Goal: Task Accomplishment & Management: Manage account settings

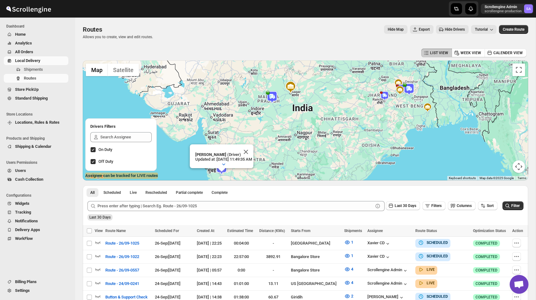
click at [363, 37] on div "Routes Allows you to create, view and edit routes. Hide Map Export Hide Drivers…" at bounding box center [305, 32] width 445 height 14
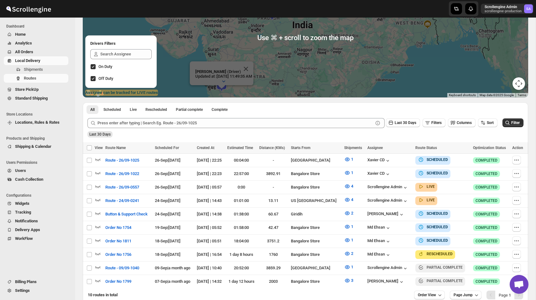
scroll to position [116, 0]
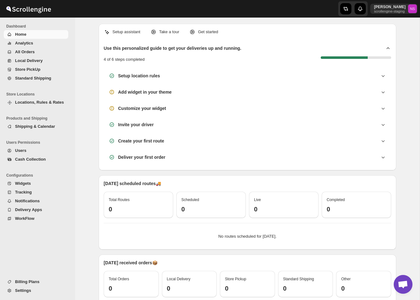
click at [41, 108] on ul "Store Locations Locations, Rules & Rates" at bounding box center [36, 100] width 72 height 24
click at [41, 104] on span "Locations, Rules & Rates" at bounding box center [39, 102] width 49 height 5
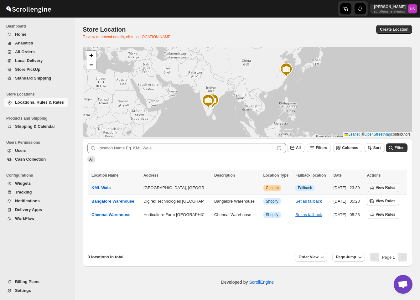
click at [385, 187] on span "View Rules" at bounding box center [386, 187] width 20 height 5
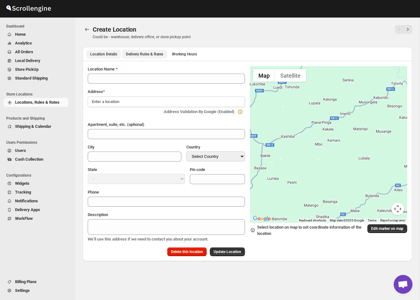
click at [150, 57] on button "Delivery Rules & Rates" at bounding box center [144, 54] width 45 height 9
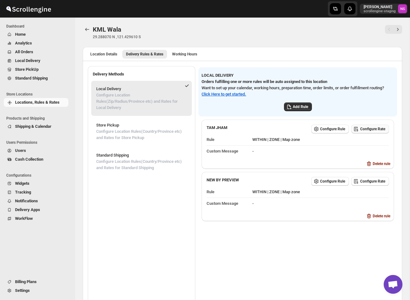
click at [374, 127] on span "Configure Rate" at bounding box center [372, 129] width 25 height 5
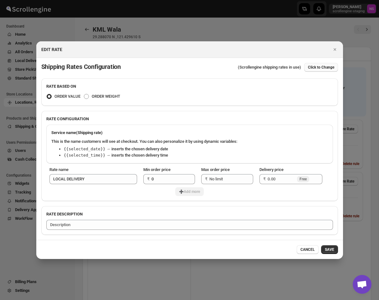
click at [312, 65] on span "Click to Change" at bounding box center [321, 67] width 26 height 5
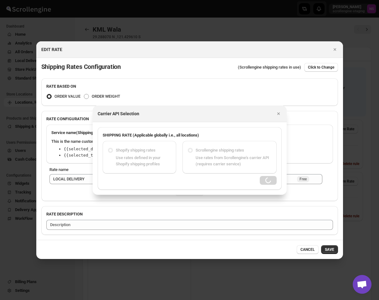
radio input "false"
radio input "true"
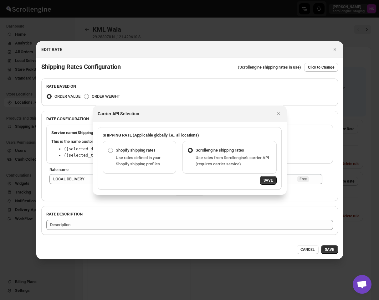
click at [153, 160] on div "Use rates defined in your Shopify shipping profiles" at bounding box center [143, 161] width 55 height 13
radio input "true"
radio input "false"
click at [272, 181] on span "SAVE" at bounding box center [268, 180] width 9 height 5
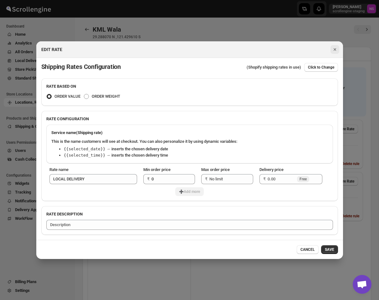
click at [335, 50] on icon "Close" at bounding box center [335, 49] width 6 height 6
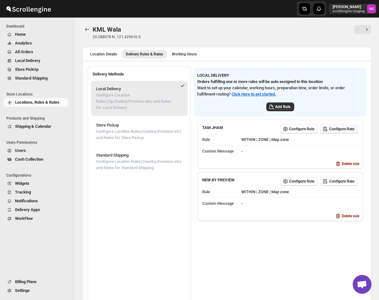
click at [340, 128] on span "Configure Rate" at bounding box center [342, 129] width 25 height 5
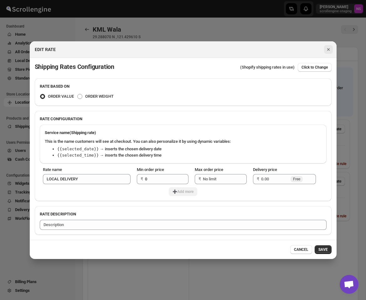
click at [328, 49] on icon "Close" at bounding box center [328, 49] width 3 height 3
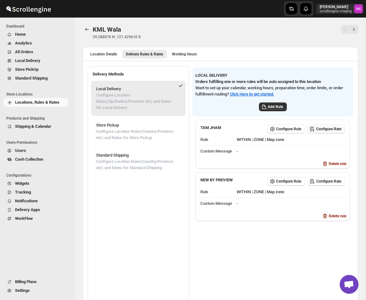
click at [328, 129] on span "Configure Rate" at bounding box center [328, 129] width 25 height 5
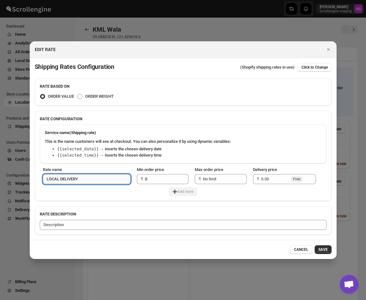
click at [116, 179] on input "LOCAL DELIVERY" at bounding box center [87, 179] width 88 height 10
type input "LOCAL DELIVERY Test"
click at [280, 180] on input "Delivery price" at bounding box center [275, 179] width 28 height 10
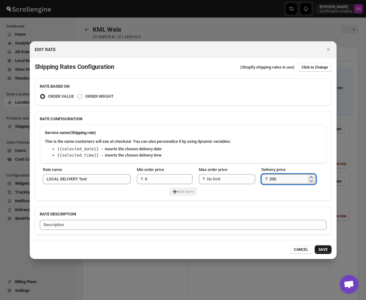
type input "200"
click at [325, 250] on span "SAVE" at bounding box center [323, 249] width 9 height 5
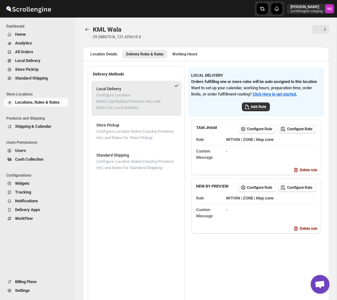
click at [294, 132] on span "Configure Rate" at bounding box center [299, 129] width 25 height 5
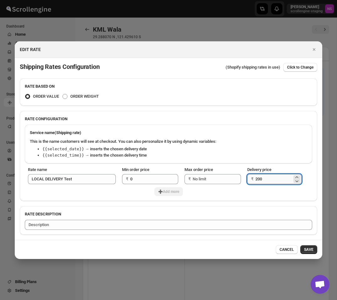
click at [271, 181] on input "200" at bounding box center [273, 179] width 37 height 10
type input "2"
type input "100"
click at [311, 254] on button "SAVE" at bounding box center [308, 249] width 17 height 9
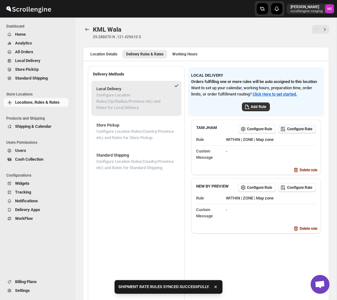
click at [300, 132] on span "Configure Rate" at bounding box center [299, 129] width 25 height 5
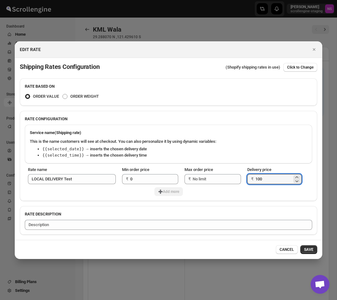
drag, startPoint x: 267, startPoint y: 179, endPoint x: 248, endPoint y: 179, distance: 18.2
click at [248, 179] on div "₹ 100" at bounding box center [274, 179] width 54 height 10
type input "0"
type input "50"
click at [315, 251] on button "SAVE" at bounding box center [308, 249] width 17 height 9
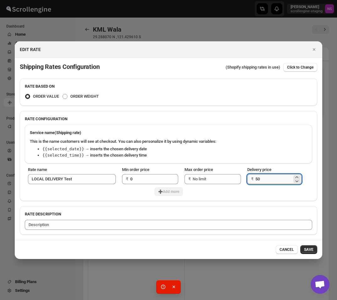
click at [268, 180] on input "50" at bounding box center [273, 179] width 37 height 10
click at [308, 251] on span "SAVE" at bounding box center [308, 249] width 9 height 5
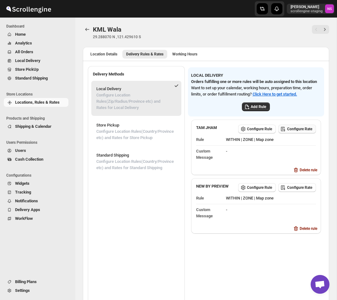
click at [300, 132] on span "Configure Rate" at bounding box center [299, 129] width 25 height 5
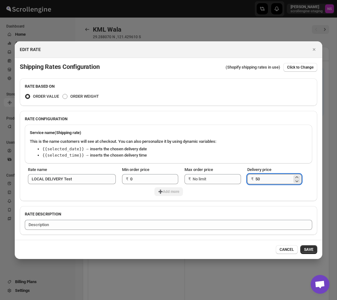
click at [269, 179] on input "50" at bounding box center [273, 179] width 37 height 10
type input "5"
type input "100"
click at [312, 48] on icon "Close" at bounding box center [313, 49] width 3 height 3
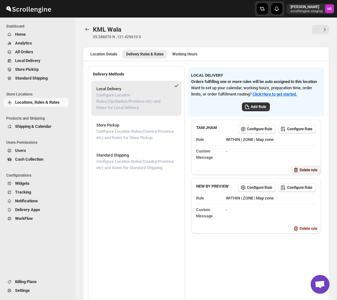
click at [302, 173] on span "Delete rule" at bounding box center [308, 170] width 18 height 5
click at [314, 201] on span "Delete" at bounding box center [314, 201] width 10 height 5
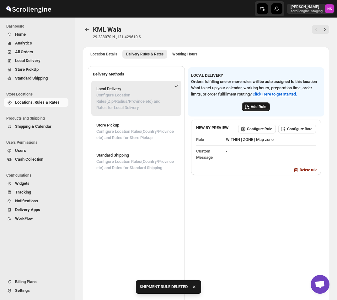
click at [263, 109] on span "Add Rule" at bounding box center [257, 106] width 15 height 5
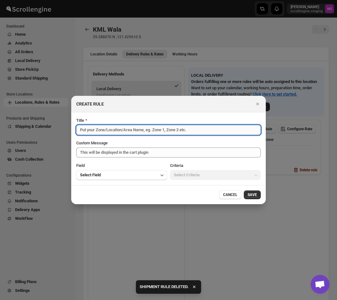
click at [123, 125] on input "Title" at bounding box center [168, 130] width 184 height 10
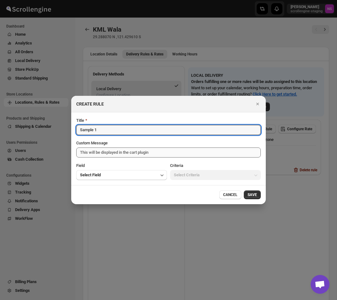
type input "Sample 1"
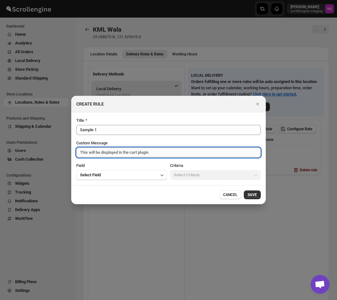
click at [105, 152] on textarea "Custom Message" at bounding box center [168, 153] width 184 height 10
click at [107, 171] on button "Select Field" at bounding box center [121, 175] width 91 height 10
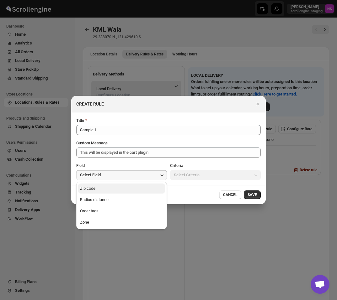
click at [108, 188] on button "Zip code" at bounding box center [121, 189] width 87 height 10
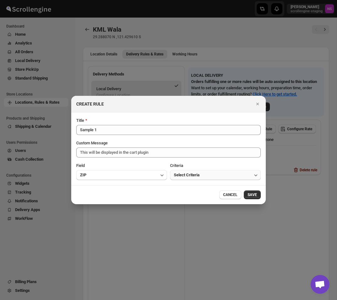
click at [188, 175] on span "Select Criteria" at bounding box center [187, 175] width 26 height 6
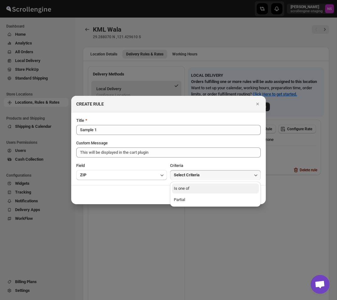
click at [189, 187] on div "Is one of" at bounding box center [182, 189] width 16 height 6
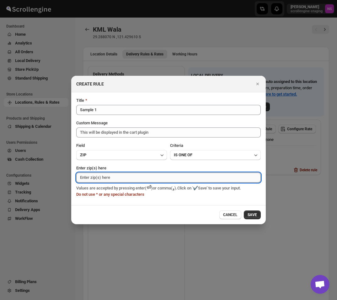
click at [155, 176] on input "Enter zip(s) here" at bounding box center [168, 178] width 184 height 10
type input "1"
type input "560066"
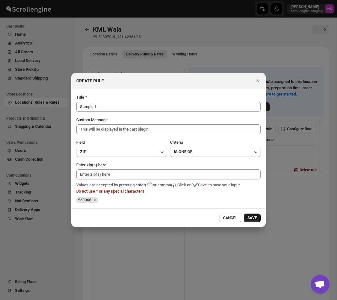
click at [249, 219] on span "SAVE" at bounding box center [251, 218] width 9 height 5
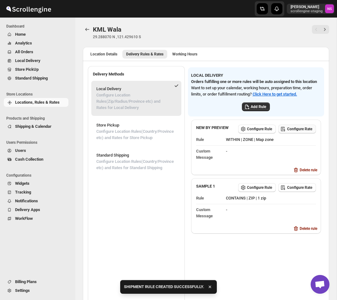
click at [300, 132] on span "Configure Rate" at bounding box center [299, 129] width 25 height 5
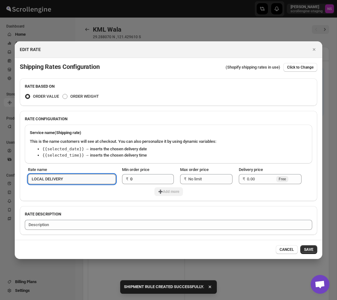
click at [81, 179] on input "LOCAL DELIVERY" at bounding box center [72, 179] width 88 height 10
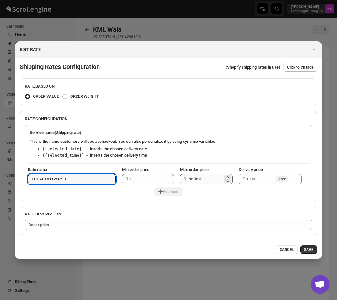
type input "LOCAL DELIVERY 1"
click at [196, 178] on input "Max order price" at bounding box center [205, 179] width 35 height 10
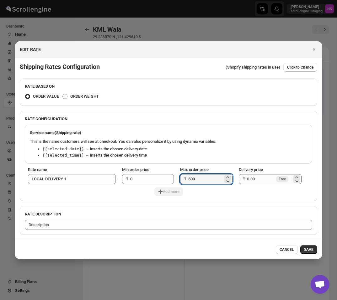
type input "500"
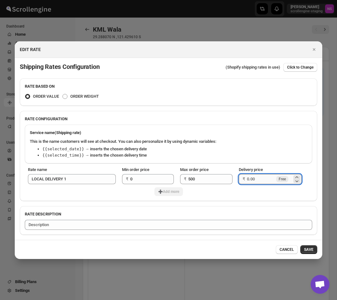
click at [261, 179] on input "Delivery price" at bounding box center [261, 179] width 28 height 10
type input "100"
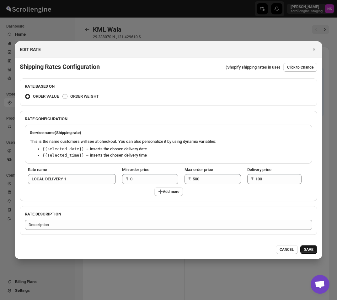
click at [311, 249] on span "SAVE" at bounding box center [308, 249] width 9 height 5
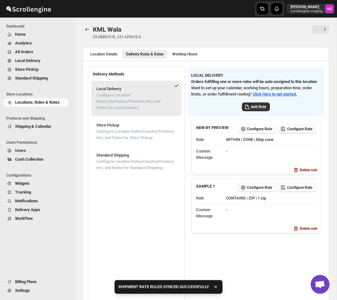
click at [302, 132] on span "Configure Rate" at bounding box center [299, 129] width 25 height 5
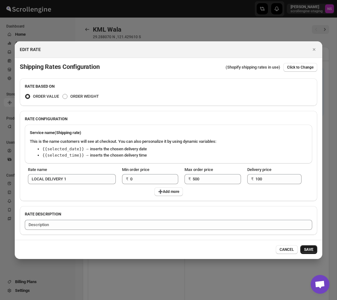
click at [307, 250] on span "SAVE" at bounding box center [308, 249] width 9 height 5
click at [312, 48] on icon "Close" at bounding box center [314, 49] width 6 height 6
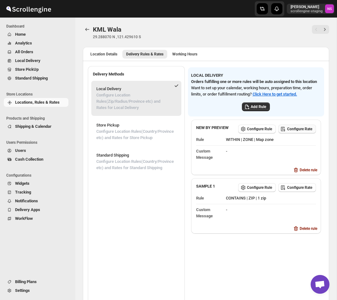
click at [302, 132] on span "Configure Rate" at bounding box center [299, 129] width 25 height 5
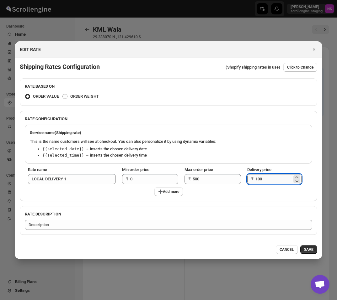
click at [268, 180] on input "100" at bounding box center [273, 179] width 37 height 10
type input "1"
type input "50"
click at [307, 248] on span "SAVE" at bounding box center [308, 249] width 9 height 5
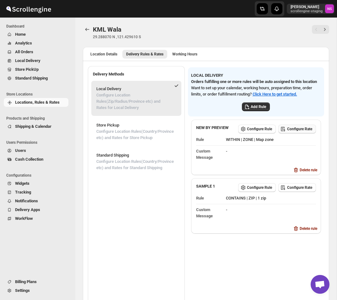
click at [301, 132] on span "Configure Rate" at bounding box center [299, 129] width 25 height 5
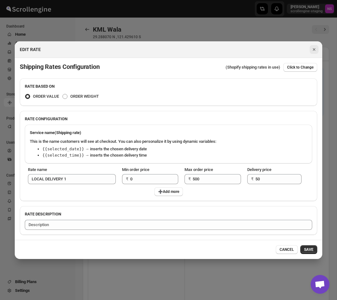
click at [312, 52] on icon "Close" at bounding box center [314, 49] width 6 height 6
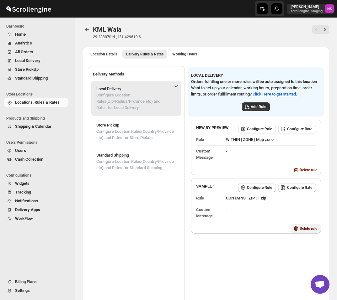
click at [301, 231] on span "Delete rule" at bounding box center [308, 228] width 18 height 5
click at [316, 263] on span "Delete" at bounding box center [314, 263] width 10 height 5
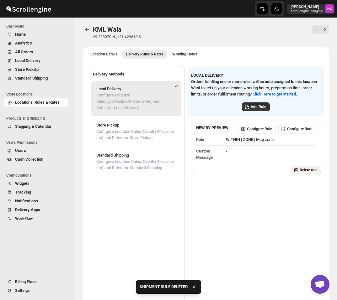
click at [306, 173] on span "Delete rule" at bounding box center [308, 170] width 18 height 5
click at [315, 202] on button "Delete" at bounding box center [314, 205] width 18 height 9
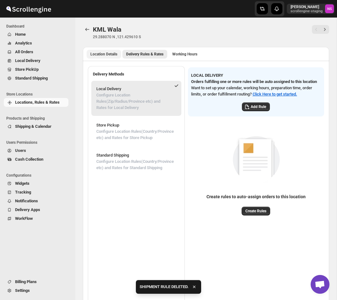
click at [101, 55] on span "Location Details" at bounding box center [103, 54] width 27 height 5
select select "CN"
select select "Zhejiang"
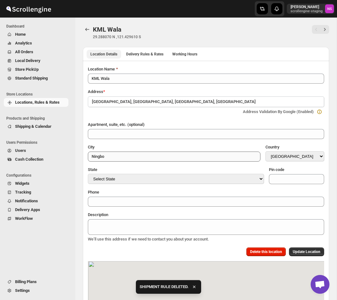
scroll to position [173, 0]
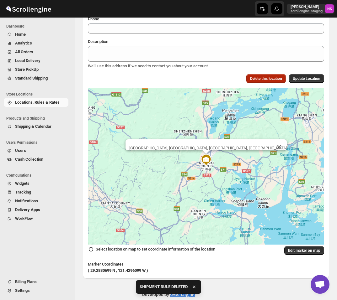
click at [250, 78] on span "Delete this location" at bounding box center [266, 78] width 32 height 5
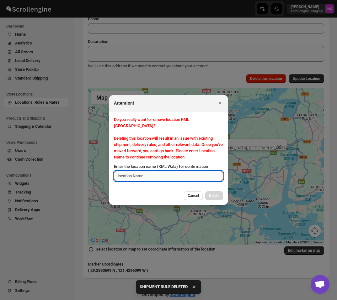
click at [180, 177] on input "Enter the location name (KML Wala) for confirmation" at bounding box center [168, 176] width 109 height 10
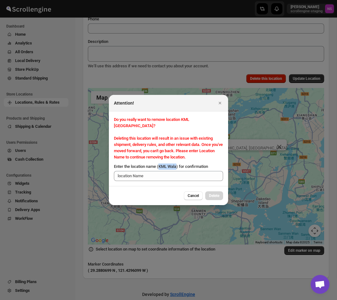
drag, startPoint x: 162, startPoint y: 163, endPoint x: 180, endPoint y: 163, distance: 18.5
click at [180, 164] on span "Enter the location name (KML Wala) for confirmation" at bounding box center [161, 166] width 94 height 5
copy span "KML Wala"
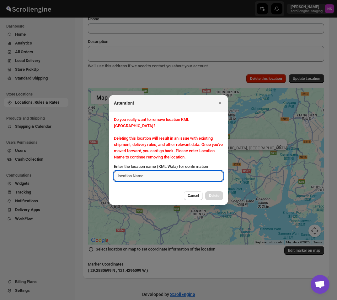
click at [174, 171] on input "Enter the location name (KML Wala) for confirmation" at bounding box center [168, 176] width 109 height 10
paste input "KML Wala"
type input "KML Wala"
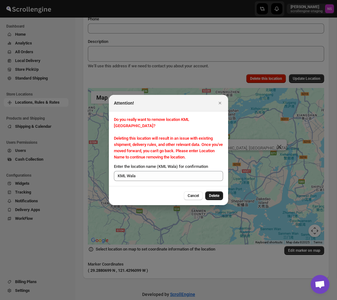
click at [215, 196] on button "Delete" at bounding box center [214, 195] width 18 height 9
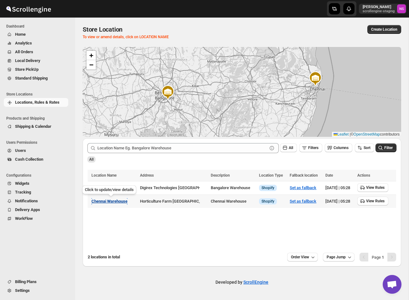
click at [114, 203] on span "Chennai Warehouse" at bounding box center [110, 201] width 36 height 5
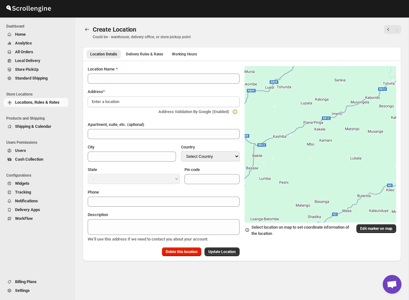
type input "Chennai Warehouse"
type input "Chennai"
select select "IN"
type input "600118"
type textarea "Chennai Warehouse"
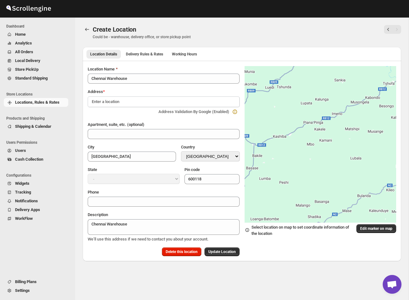
select select "Tamil Nadu"
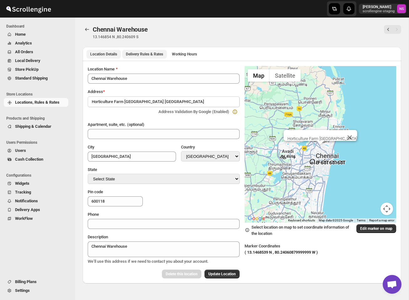
click at [154, 57] on button "Delivery Rules & Rates" at bounding box center [144, 54] width 45 height 9
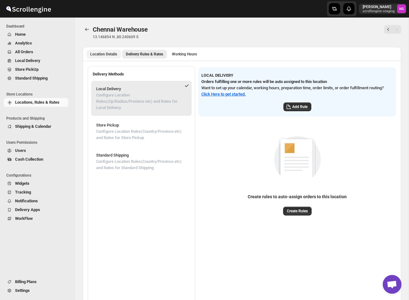
click at [110, 55] on span "Location Details" at bounding box center [103, 54] width 27 height 5
select select "IN"
select select "Tamil Nadu"
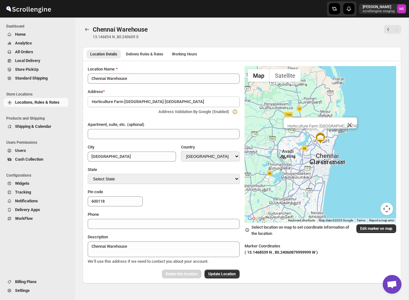
click at [175, 268] on div "Location Name Chennai Warehouse Address * Horticulture Farm Madhavaram Venkates…" at bounding box center [164, 172] width 152 height 212
click at [148, 55] on span "Delivery Rules & Rates" at bounding box center [144, 54] width 37 height 5
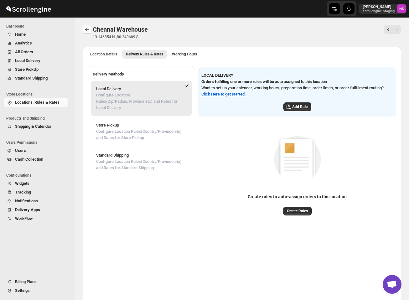
click at [85, 31] on icon "Back" at bounding box center [87, 29] width 6 height 6
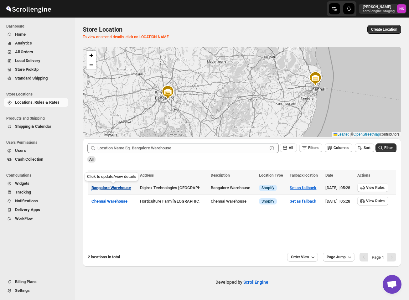
click at [124, 185] on button "Bangalore Warehouse" at bounding box center [111, 188] width 39 height 6
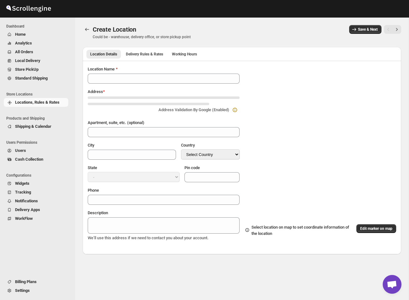
type input "Bangalore Warehouse"
type input "Bengaluru"
select select "IN"
type input "560102"
type textarea "Bangalore Warehouse"
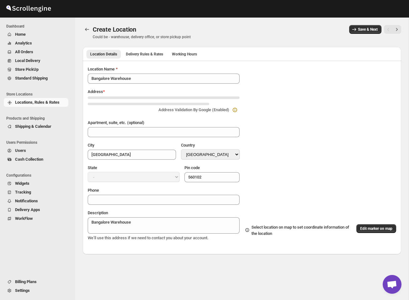
select select "Karnataka"
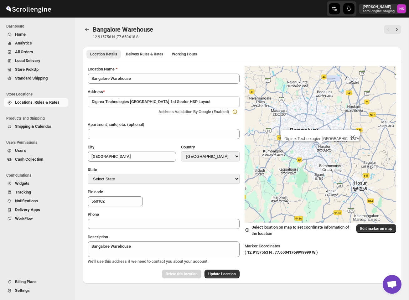
click at [152, 48] on div "Location Details Delivery Rules & Rates Working Hours More views Location Detai…" at bounding box center [242, 54] width 319 height 14
click at [152, 54] on span "Delivery Rules & Rates" at bounding box center [144, 54] width 37 height 5
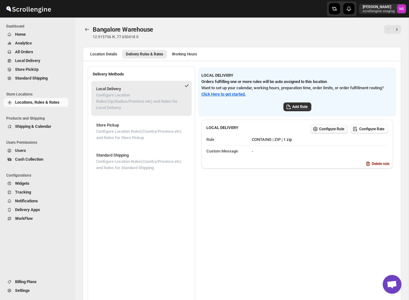
click at [325, 129] on span "Configure Rule" at bounding box center [331, 129] width 25 height 5
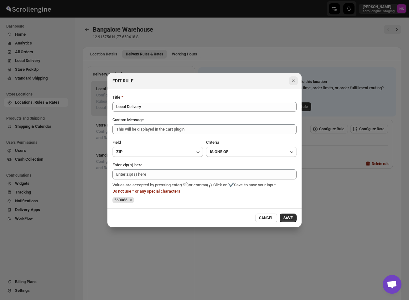
click at [292, 83] on icon "Close" at bounding box center [293, 81] width 6 height 6
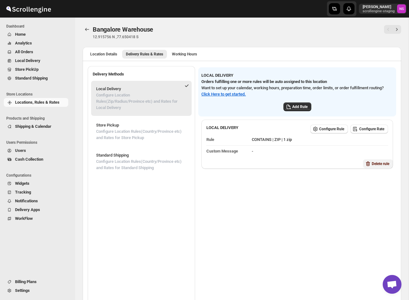
click at [375, 163] on span "Delete rule" at bounding box center [381, 163] width 18 height 5
click at [387, 189] on span "Delete" at bounding box center [386, 188] width 10 height 5
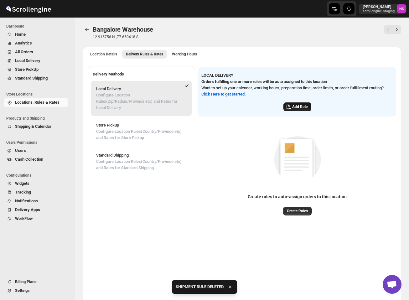
click at [304, 106] on span "Add Rule" at bounding box center [299, 106] width 15 height 5
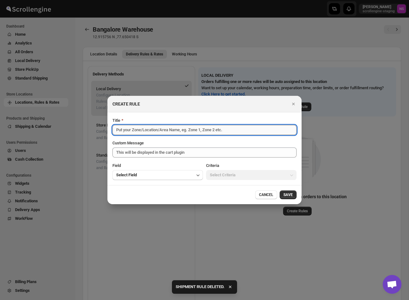
click at [175, 126] on input "Title" at bounding box center [204, 130] width 184 height 10
type input "Whitefield"
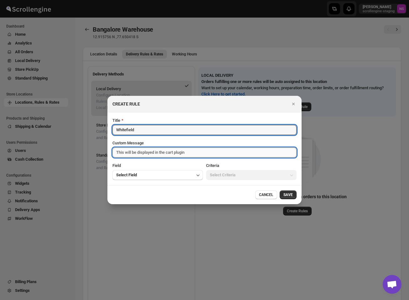
click at [179, 150] on textarea "Custom Message" at bounding box center [204, 153] width 184 height 10
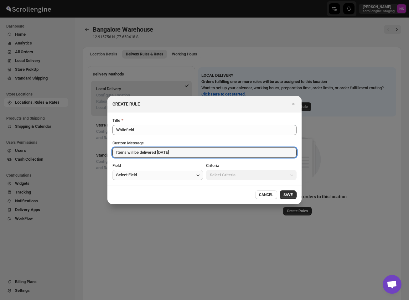
type textarea "Items will be delivered in 2 days"
click at [165, 179] on button "Select Field" at bounding box center [157, 175] width 91 height 10
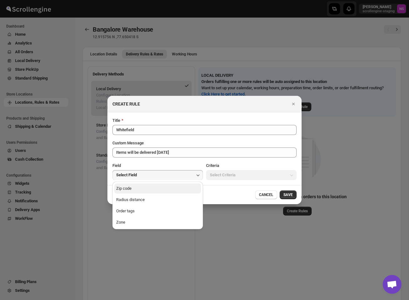
click at [159, 191] on button "Zip code" at bounding box center [157, 189] width 87 height 10
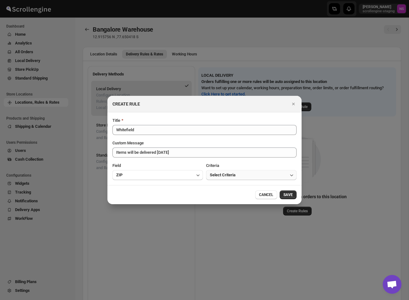
click at [227, 175] on span "Select Criteria" at bounding box center [223, 175] width 26 height 6
click at [225, 195] on button "Partial" at bounding box center [251, 200] width 87 height 10
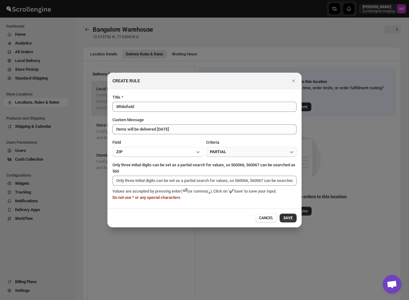
click at [225, 153] on span "PARTIAL" at bounding box center [218, 152] width 16 height 6
click at [224, 165] on div "Is one of" at bounding box center [218, 165] width 16 height 6
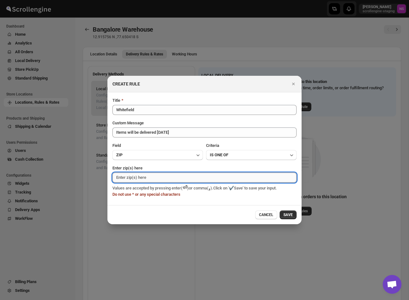
click at [217, 180] on input "Enter zip(s) here" at bounding box center [204, 178] width 184 height 10
type input "560066"
click at [290, 213] on div "CANCEL SAVE" at bounding box center [204, 214] width 194 height 19
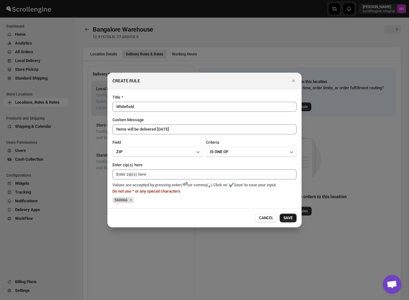
click at [288, 218] on span "SAVE" at bounding box center [288, 218] width 9 height 5
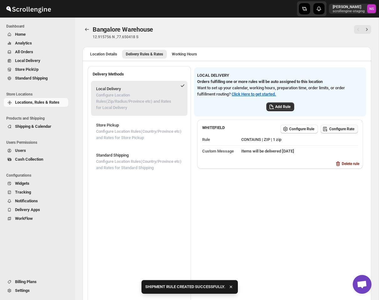
click at [354, 128] on span "Configure Rate" at bounding box center [342, 129] width 25 height 5
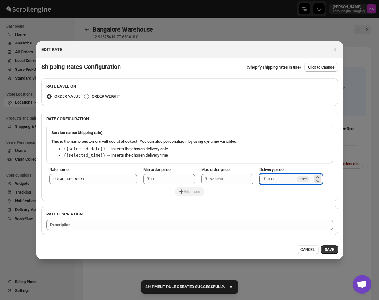
click at [284, 181] on input "Delivery price" at bounding box center [282, 179] width 28 height 10
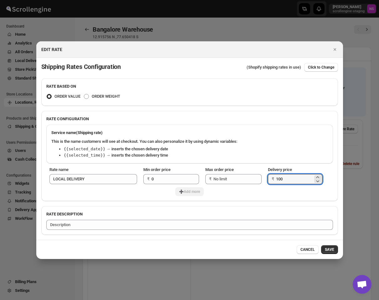
type input "100"
click at [260, 196] on div "Service name (Shipping rate) This is the name customers will see at checkout. Y…" at bounding box center [189, 161] width 297 height 79
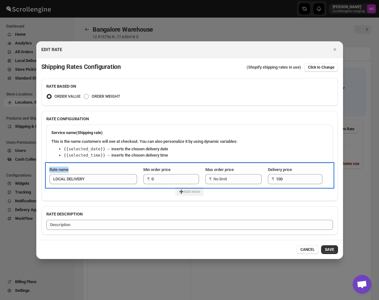
drag, startPoint x: 49, startPoint y: 168, endPoint x: 83, endPoint y: 170, distance: 34.8
click at [83, 170] on td "Rate name LOCAL DELIVERY" at bounding box center [93, 176] width 94 height 24
click at [83, 166] on td "Rate name LOCAL DELIVERY" at bounding box center [93, 176] width 94 height 24
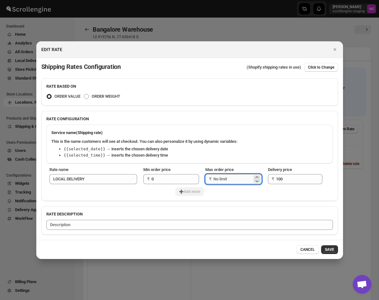
click at [224, 179] on input "Max order price" at bounding box center [233, 179] width 39 height 10
type input "300"
click at [188, 193] on span "➕Add more" at bounding box center [189, 191] width 21 height 5
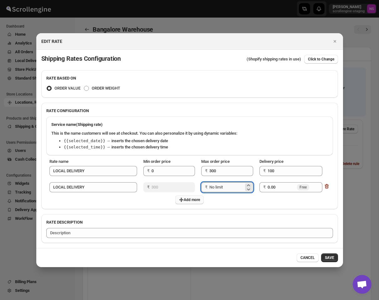
click at [219, 184] on input "Max order price" at bounding box center [227, 187] width 35 height 10
type input "600"
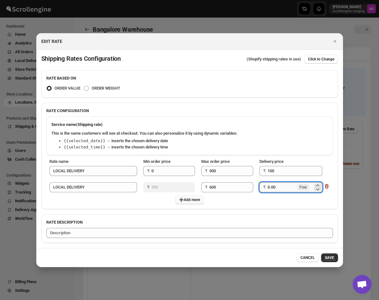
click at [286, 188] on input "0.00" at bounding box center [282, 187] width 28 height 10
type input "0"
type input "50"
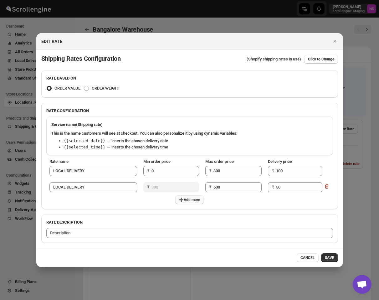
click at [191, 201] on span "➕Add more" at bounding box center [189, 199] width 21 height 5
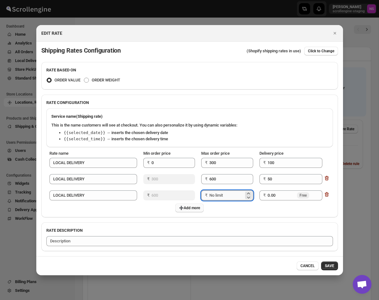
click at [225, 193] on input "Max order price" at bounding box center [227, 196] width 35 height 10
click at [279, 196] on input "0.00" at bounding box center [282, 196] width 28 height 10
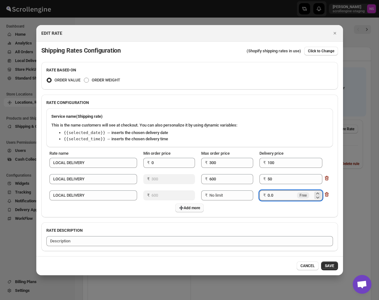
type input "0"
type input "10"
click at [271, 209] on div "➕Add more" at bounding box center [189, 208] width 287 height 9
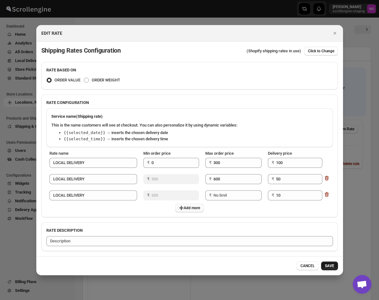
click at [330, 266] on span "SAVE" at bounding box center [329, 266] width 9 height 5
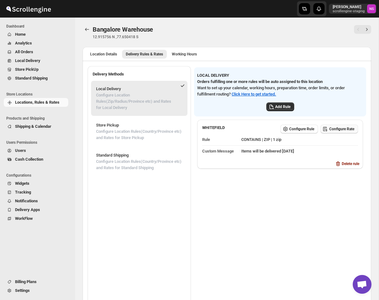
click at [340, 129] on span "Configure Rate" at bounding box center [342, 129] width 25 height 5
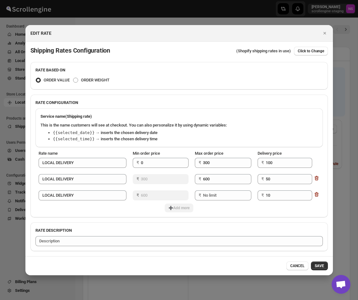
click at [225, 92] on div "RATE BASED ON ORDER VALUE ORDER WEIGHT RATE CONFIGURATION Service name (Shippin…" at bounding box center [178, 156] width 297 height 189
click at [289, 96] on div "RATE CONFIGURATION" at bounding box center [178, 100] width 297 height 11
click at [326, 31] on icon "Close" at bounding box center [324, 33] width 6 height 6
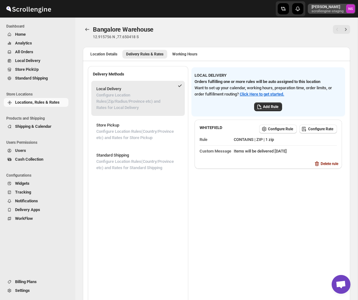
click at [326, 12] on p "scrollengine-staging" at bounding box center [327, 11] width 32 height 4
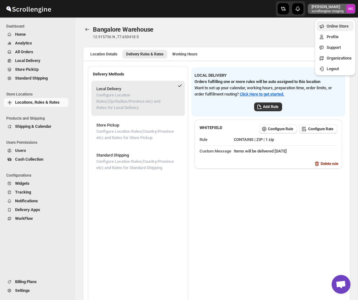
click at [331, 25] on span "Online Store" at bounding box center [337, 26] width 22 height 5
